Goal: Task Accomplishment & Management: Complete application form

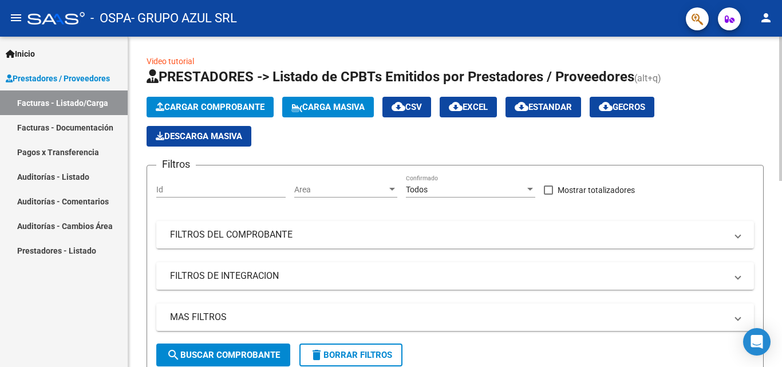
click at [218, 108] on span "Cargar Comprobante" at bounding box center [210, 107] width 109 height 10
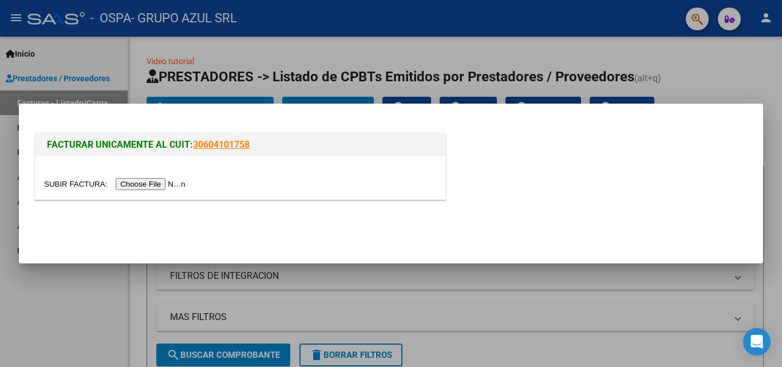
click at [182, 178] on div at bounding box center [240, 184] width 393 height 13
click at [164, 187] on input "file" at bounding box center [116, 184] width 145 height 12
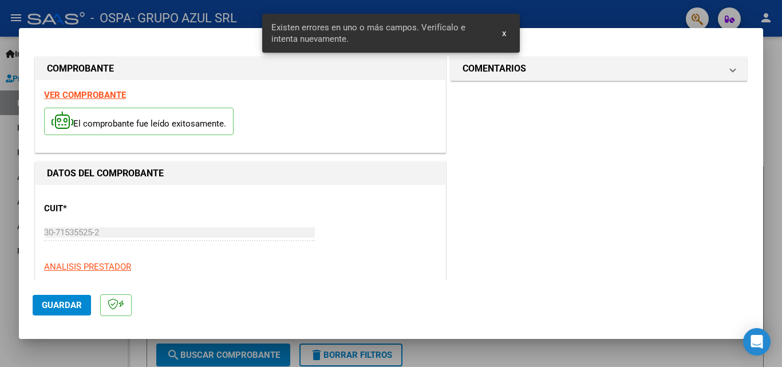
scroll to position [258, 0]
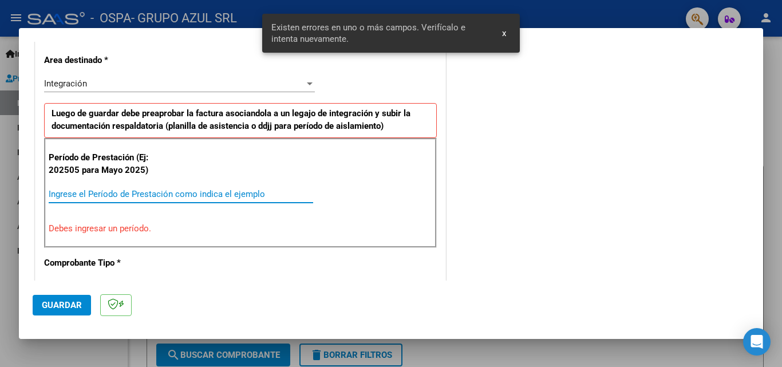
click at [241, 199] on input "Ingrese el Período de Prestación como indica el ejemplo" at bounding box center [181, 194] width 265 height 10
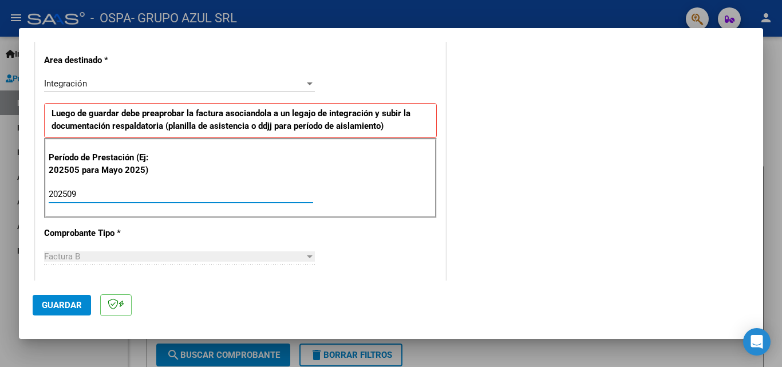
type input "202509"
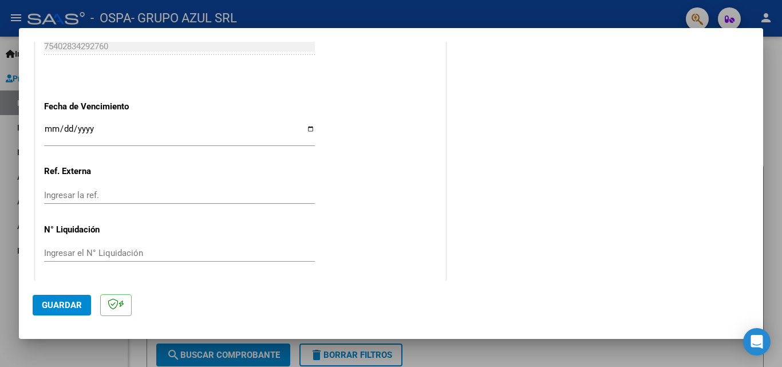
scroll to position [769, 0]
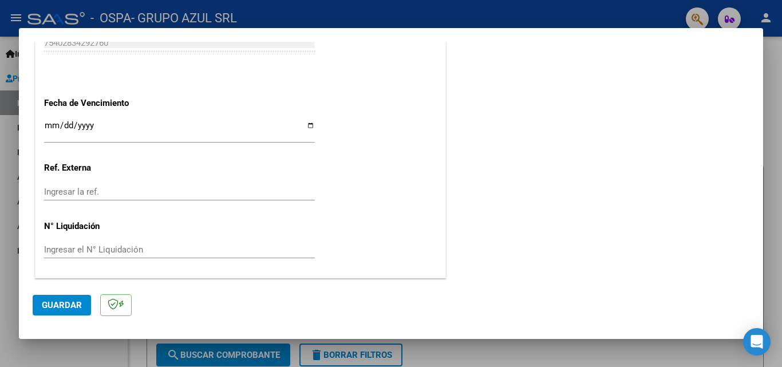
click at [77, 305] on span "Guardar" at bounding box center [62, 305] width 40 height 10
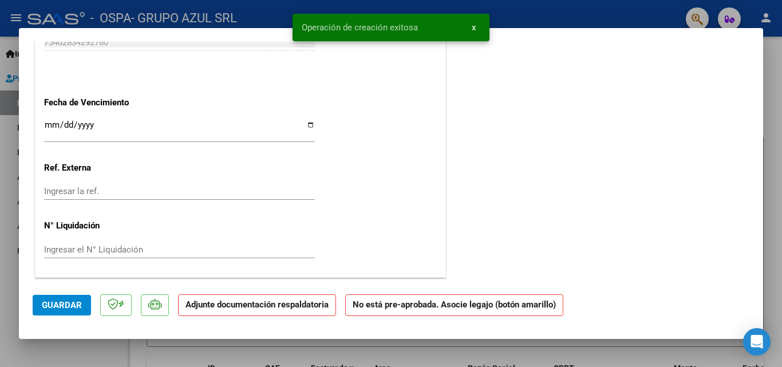
scroll to position [0, 0]
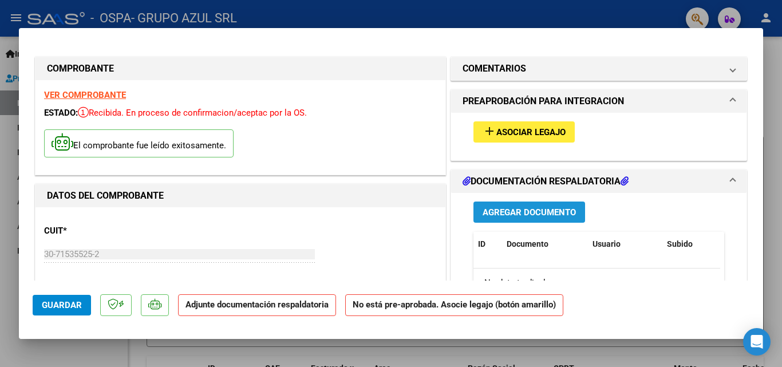
click at [503, 213] on span "Agregar Documento" at bounding box center [529, 212] width 93 height 10
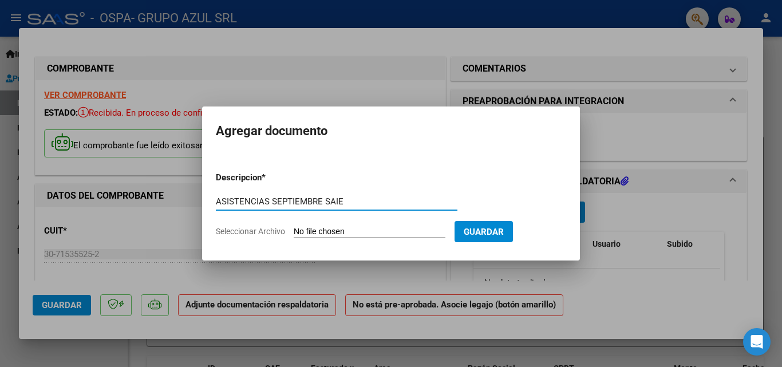
type input "ASISTENCIAS SEPTIEMBRE SAIE"
click at [273, 227] on span "Seleccionar Archivo" at bounding box center [250, 231] width 69 height 9
click at [294, 227] on input "Seleccionar Archivo" at bounding box center [370, 232] width 152 height 11
type input "C:\fakepath\ASISTENCIAS SEPTIEMBRE SAIE [PERSON_NAME] .pdf"
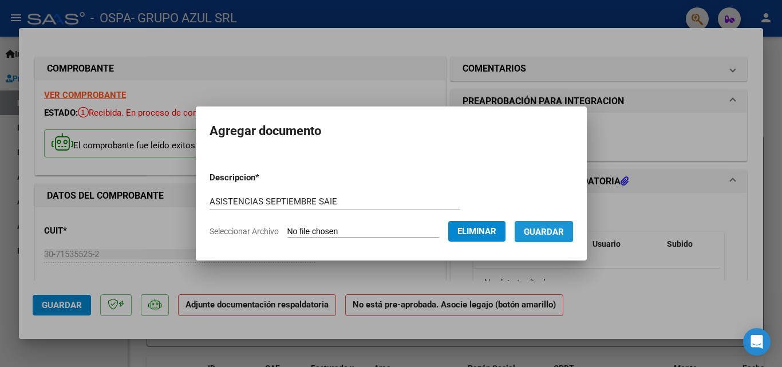
click at [533, 238] on button "Guardar" at bounding box center [544, 231] width 58 height 21
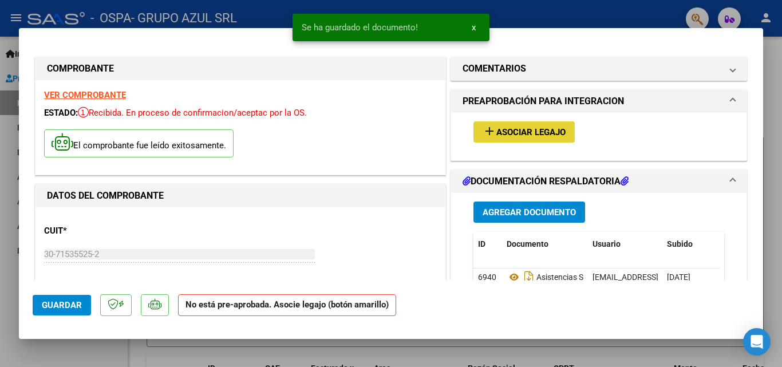
click at [507, 136] on span "Asociar Legajo" at bounding box center [531, 132] width 69 height 10
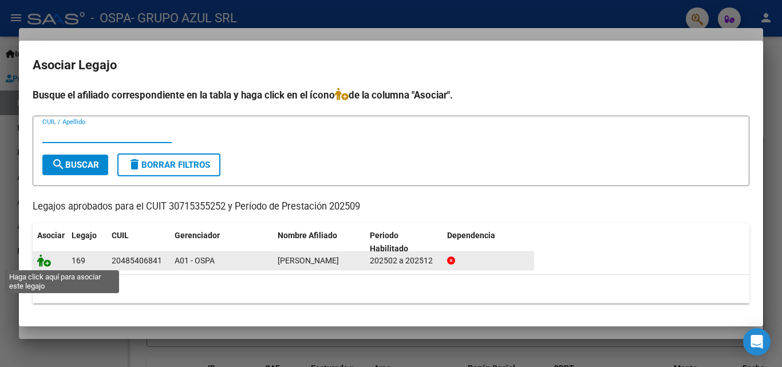
click at [46, 262] on icon at bounding box center [44, 260] width 14 height 13
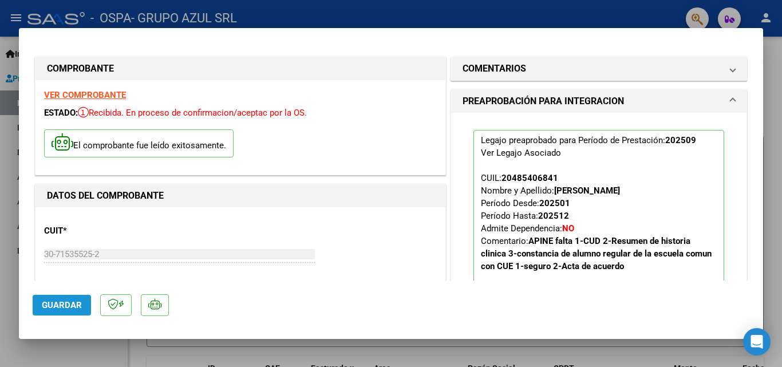
click at [61, 303] on span "Guardar" at bounding box center [62, 305] width 40 height 10
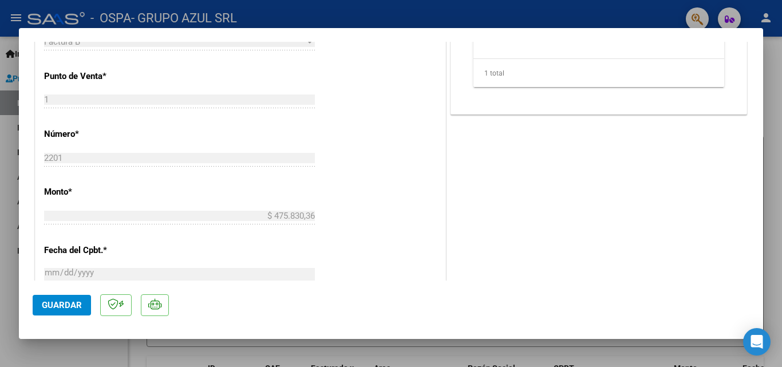
scroll to position [700, 0]
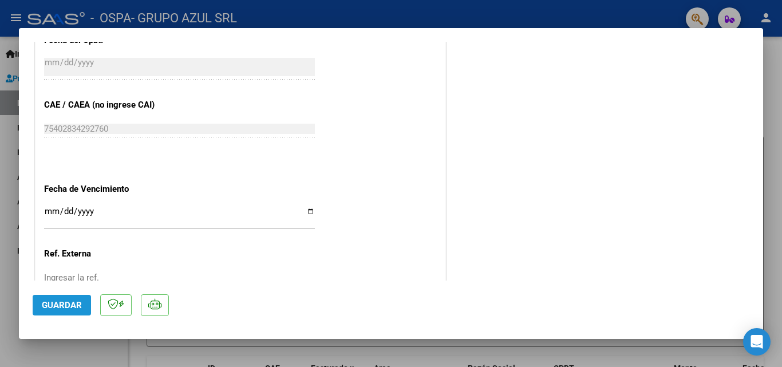
click at [53, 306] on span "Guardar" at bounding box center [62, 305] width 40 height 10
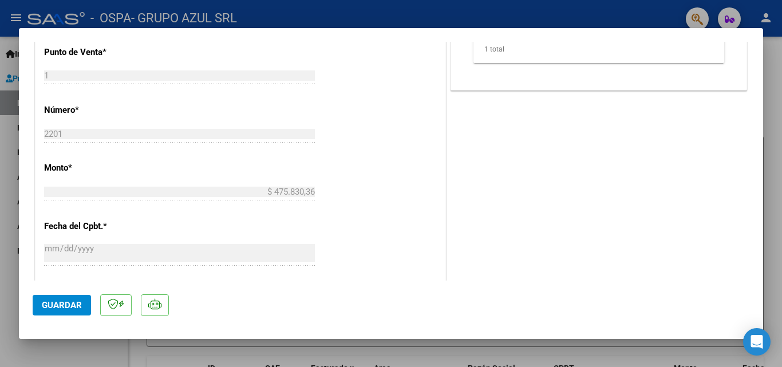
scroll to position [0, 0]
